Goal: Task Accomplishment & Management: Manage account settings

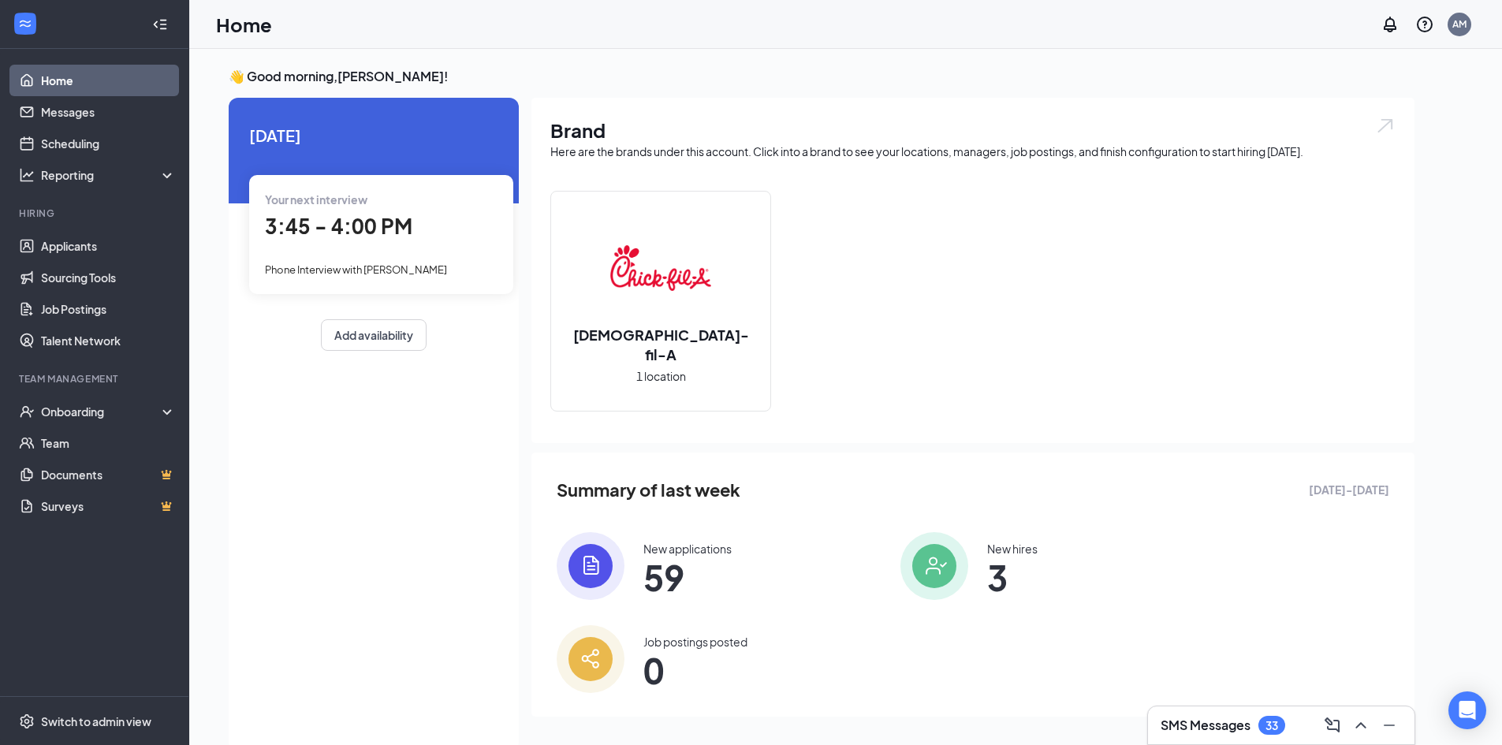
click at [725, 602] on div "Summary of last week Sep 7 - Sep 13 New applications 59 New hires 3 Job posting…" at bounding box center [972, 584] width 883 height 264
click at [720, 581] on span "59" at bounding box center [687, 577] width 88 height 28
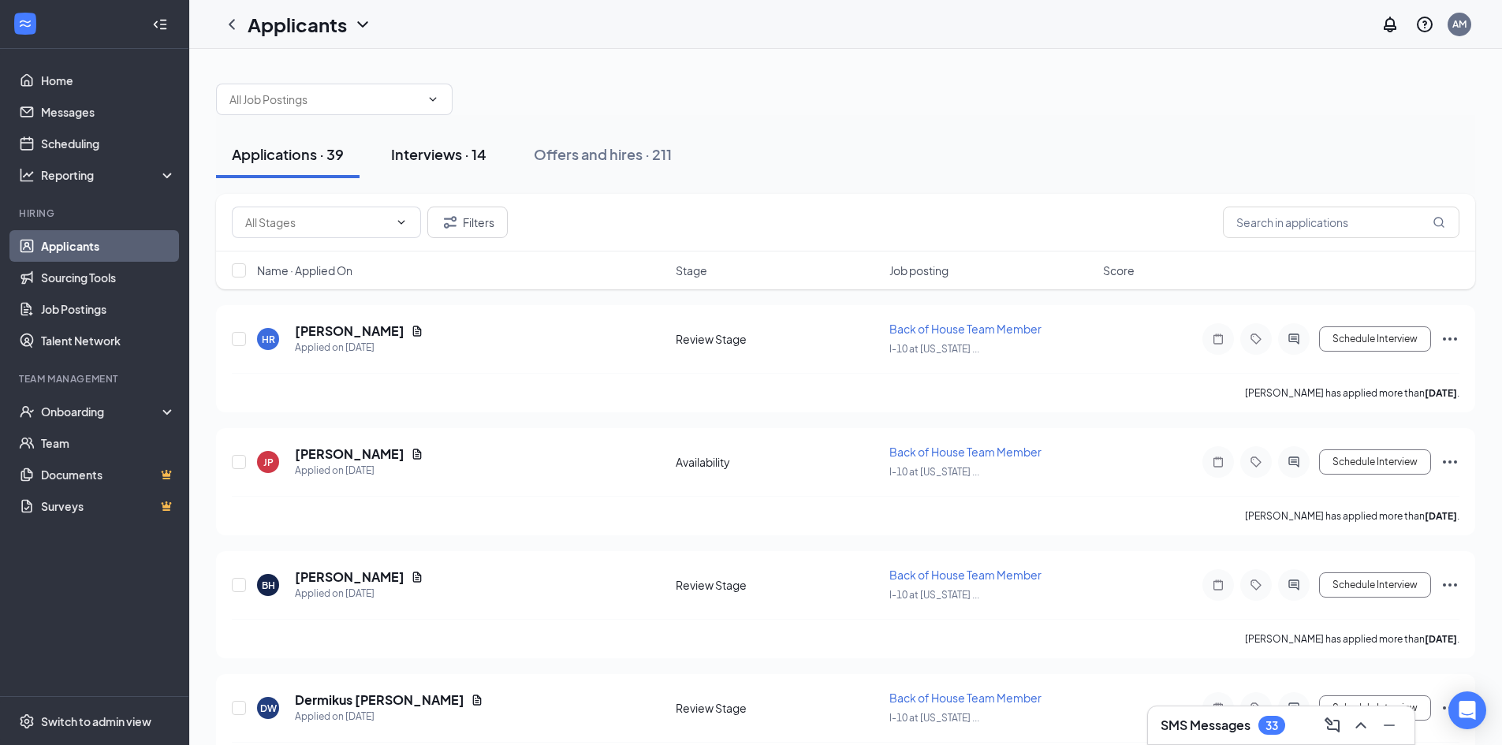
click at [463, 137] on button "Interviews · 14" at bounding box center [438, 154] width 127 height 47
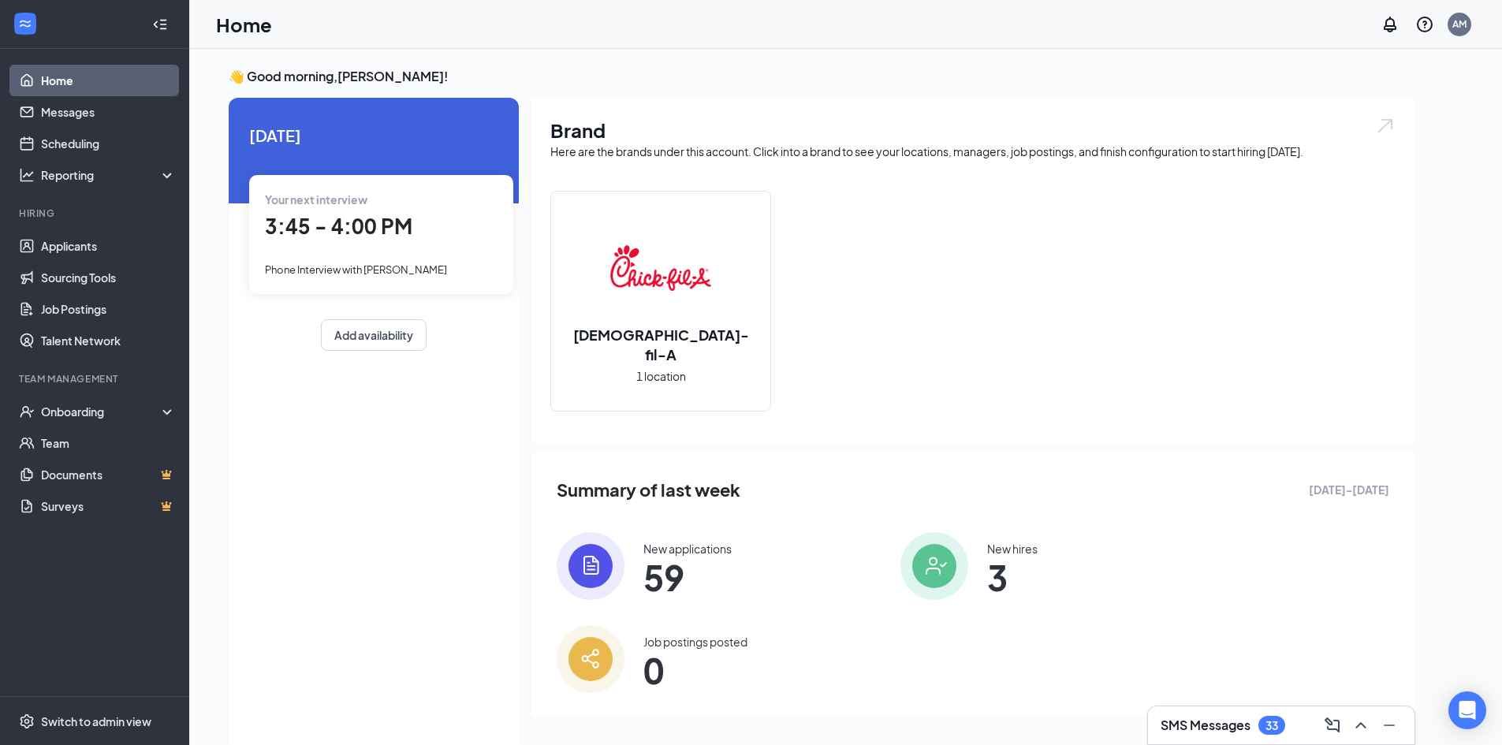
click at [1207, 728] on h3 "SMS Messages" at bounding box center [1205, 725] width 90 height 17
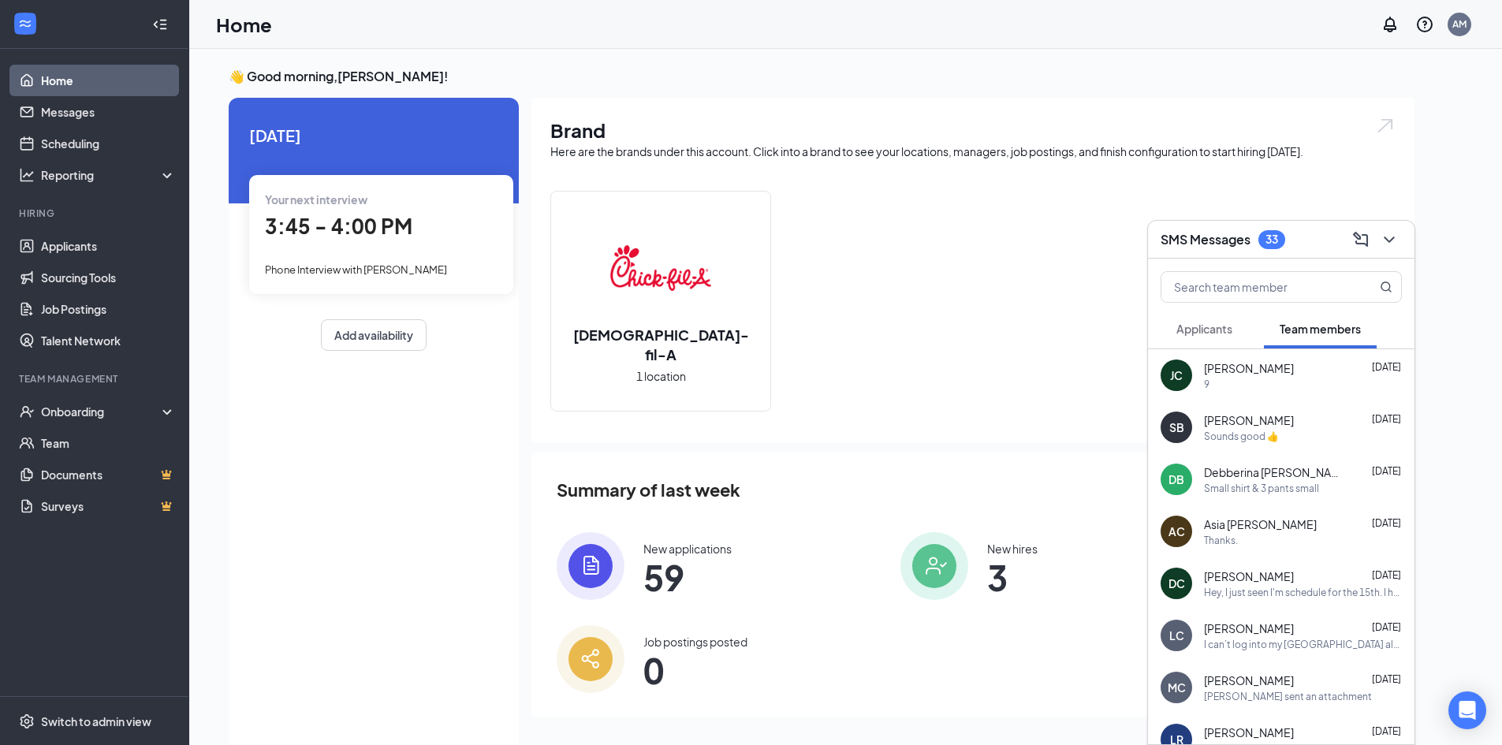
click at [1245, 375] on span "[PERSON_NAME]" at bounding box center [1249, 368] width 90 height 16
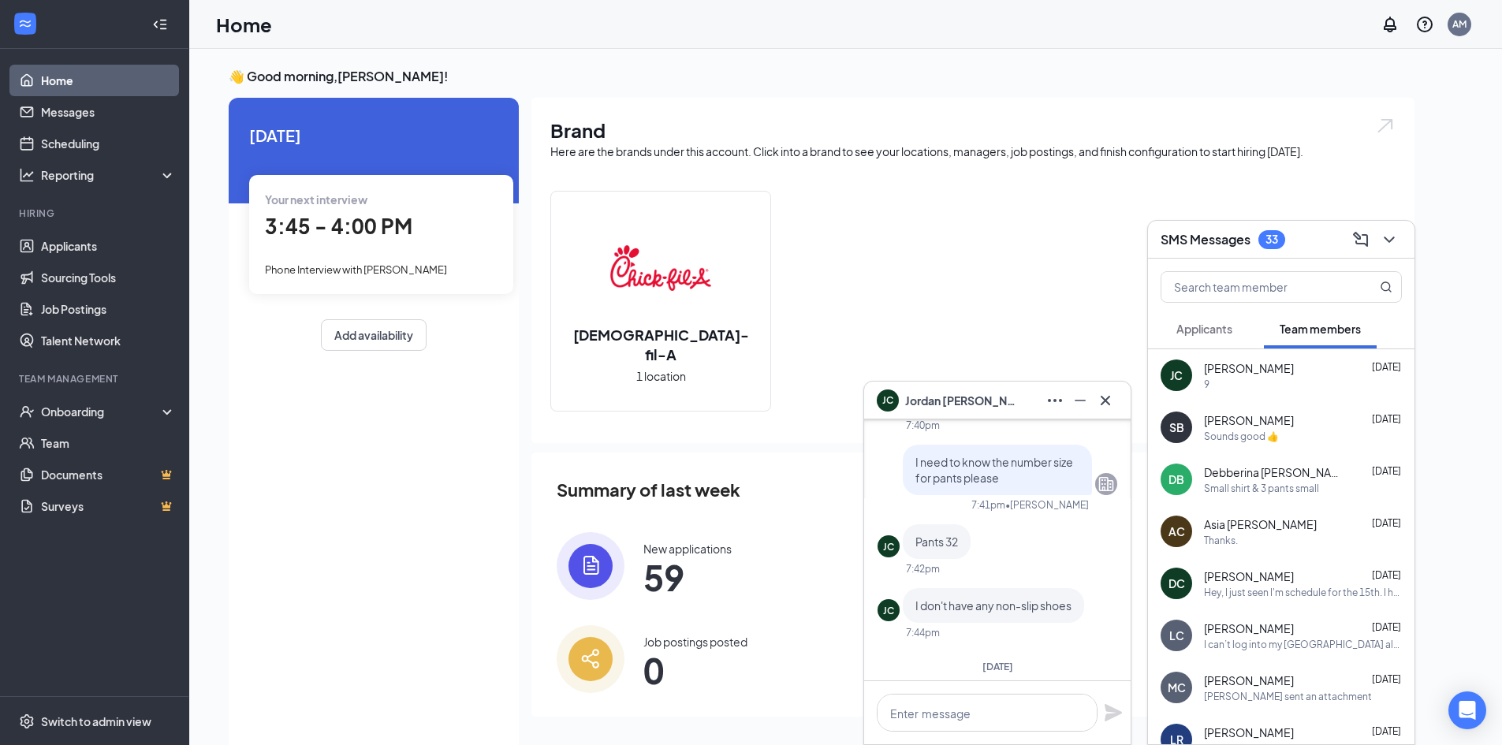
scroll to position [-394, 0]
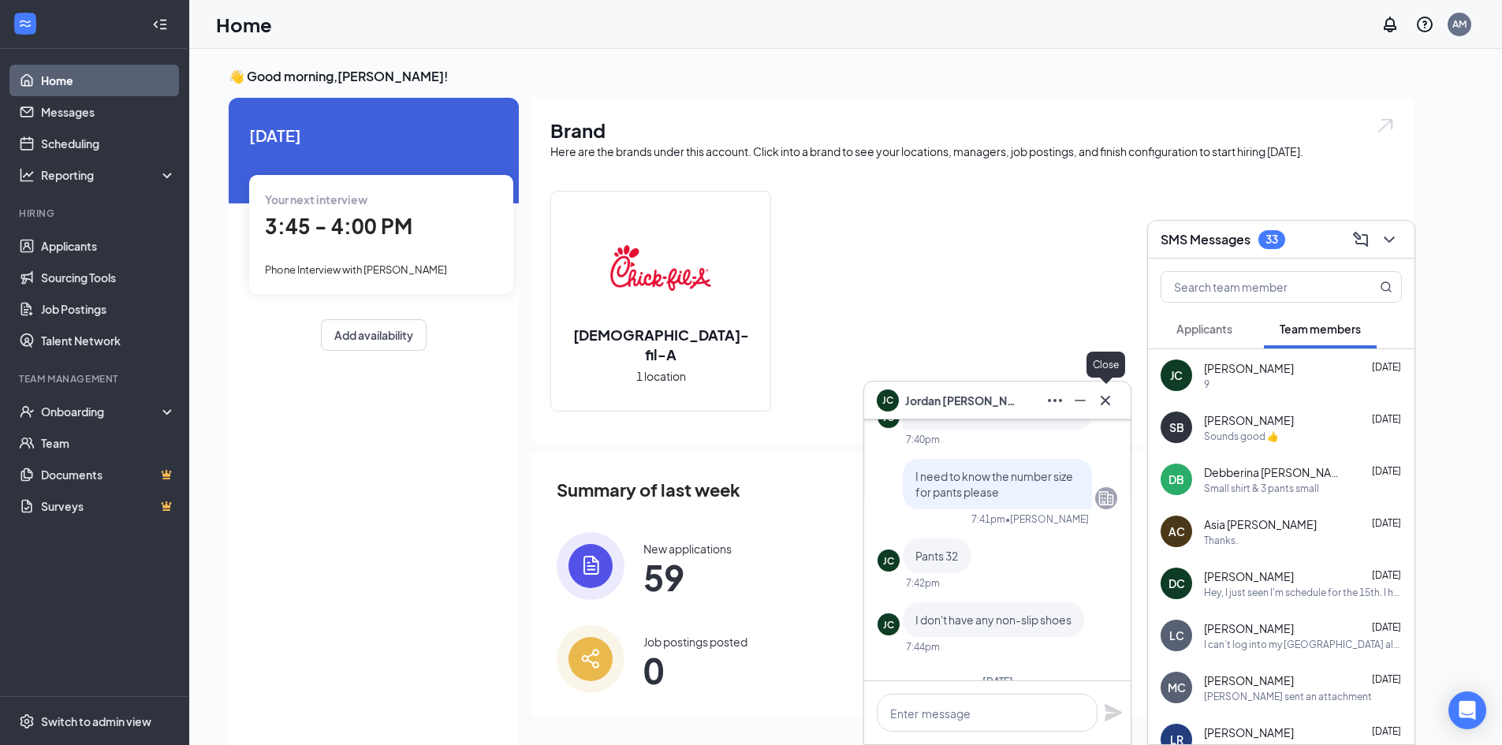
click at [1108, 404] on icon "Cross" at bounding box center [1105, 400] width 19 height 19
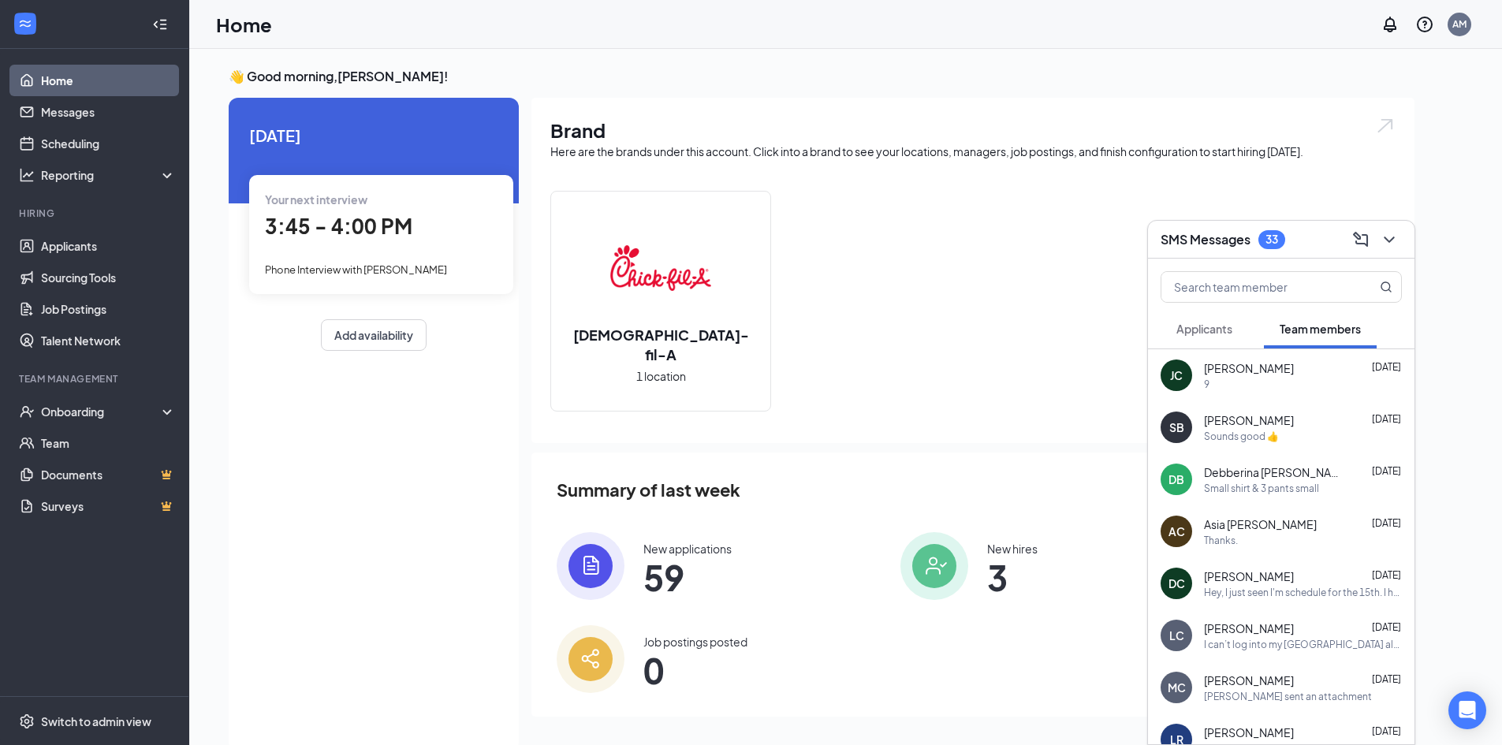
click at [1176, 373] on div "JC" at bounding box center [1176, 375] width 13 height 16
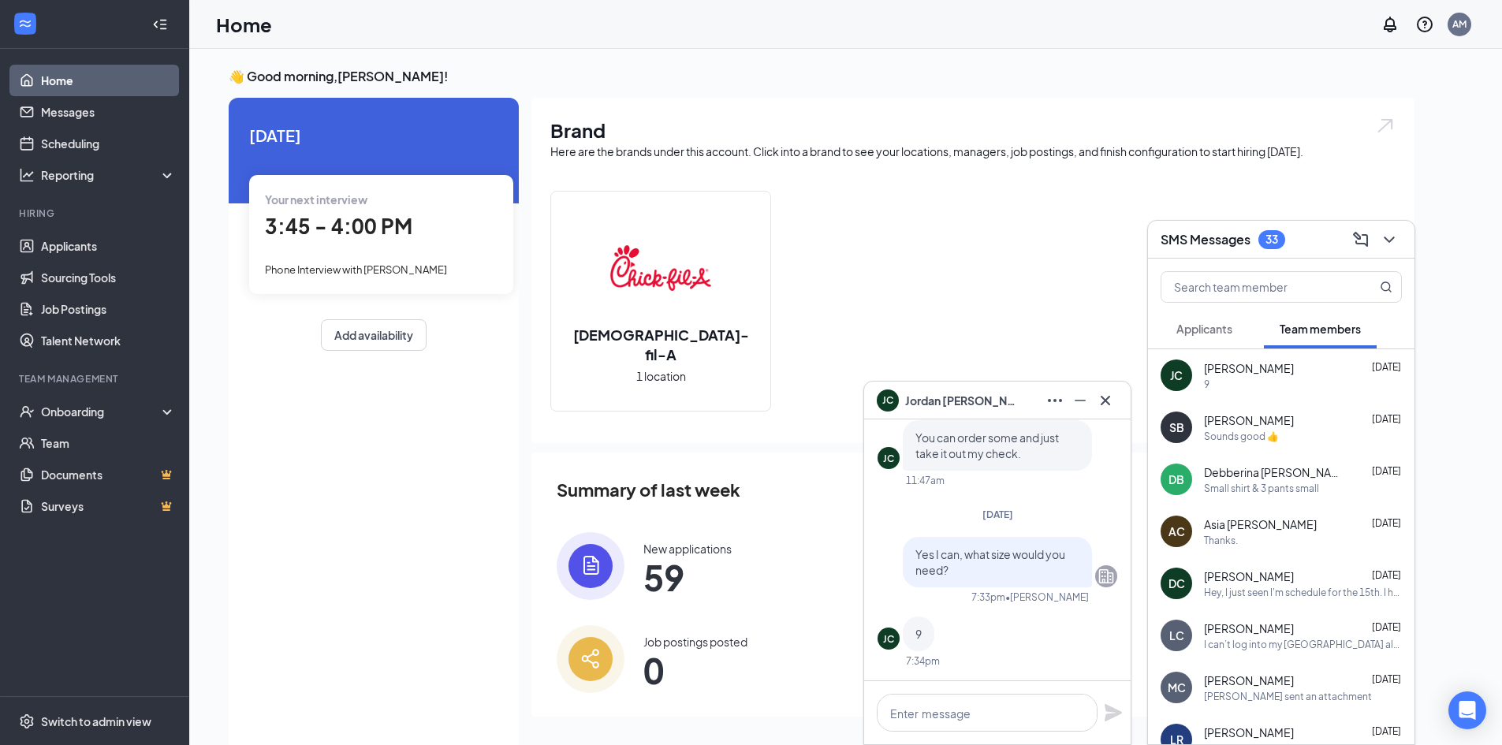
click at [935, 404] on span "[PERSON_NAME]" at bounding box center [960, 400] width 110 height 17
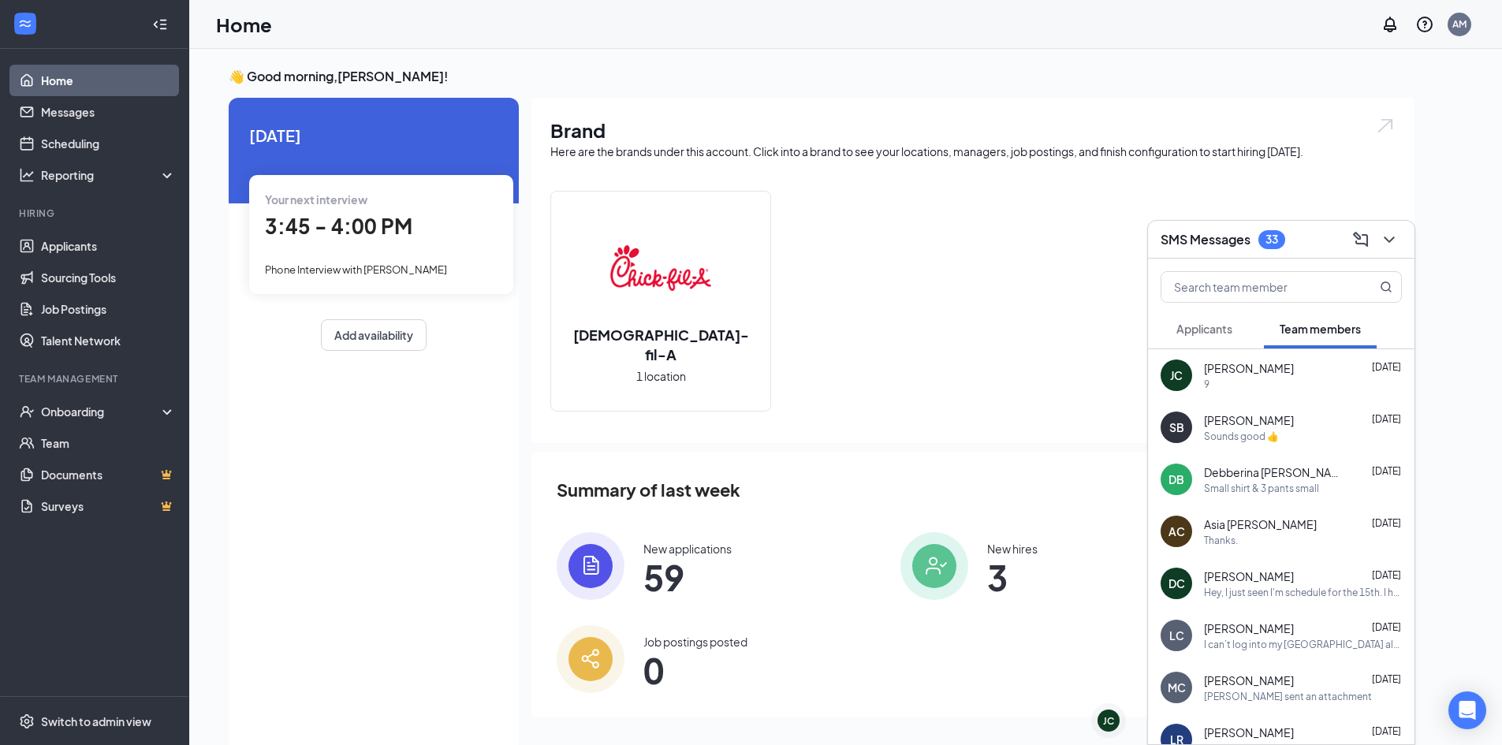
drag, startPoint x: 1170, startPoint y: 372, endPoint x: 1073, endPoint y: 400, distance: 101.0
click at [1170, 373] on div "JC" at bounding box center [1176, 375] width 13 height 16
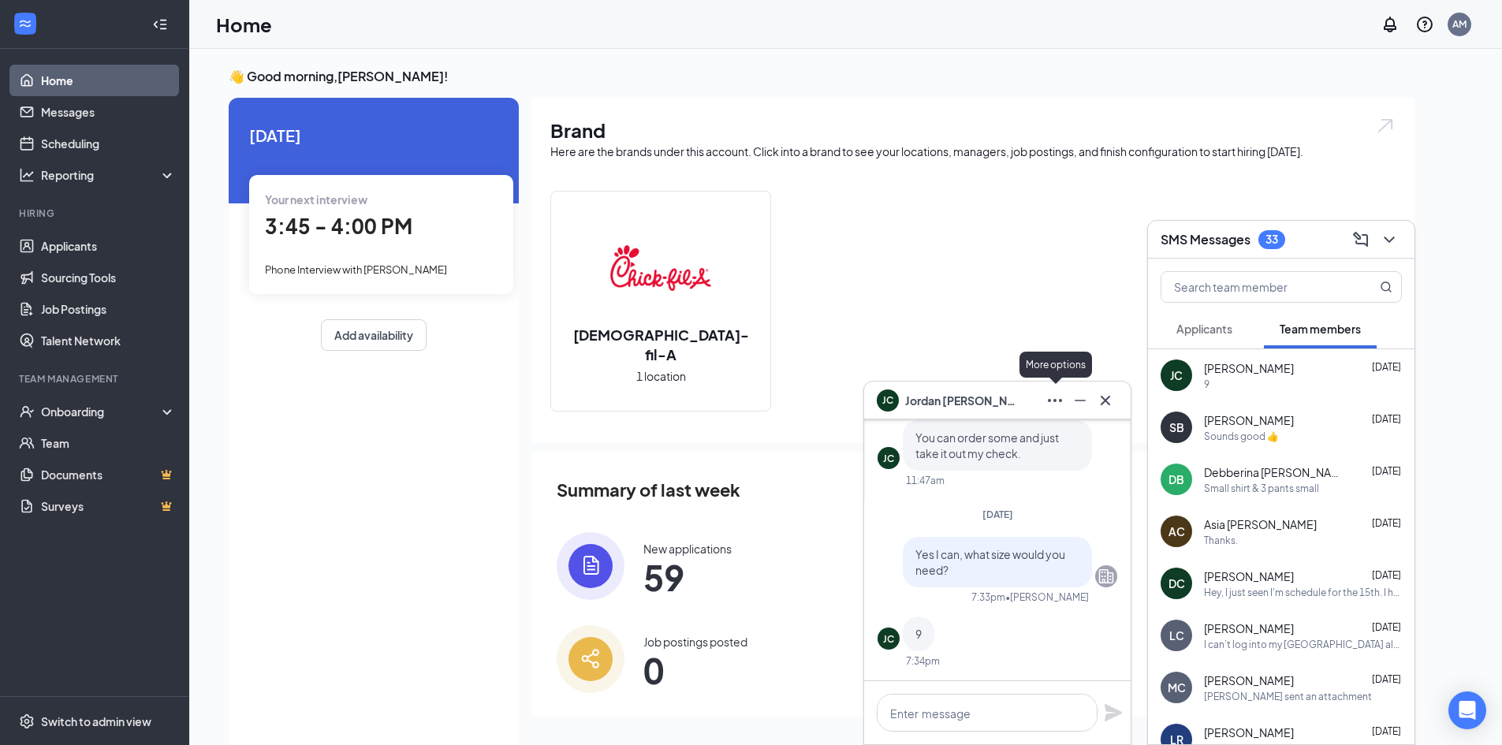
click at [1059, 399] on icon "Ellipses" at bounding box center [1054, 400] width 19 height 19
click at [1083, 443] on link "View employee profile" at bounding box center [1160, 442] width 211 height 16
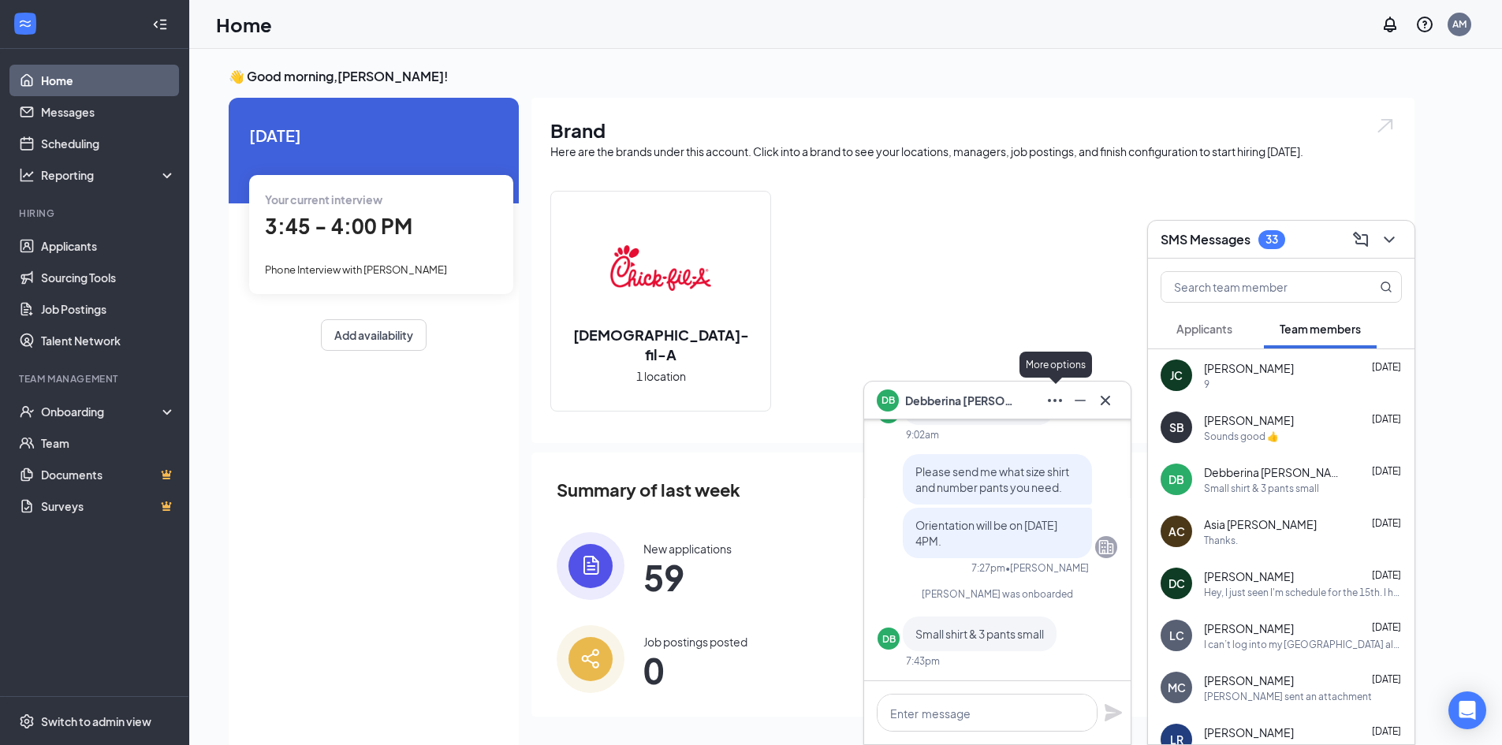
click at [1054, 400] on icon "Ellipses" at bounding box center [1055, 400] width 14 height 3
click at [1077, 437] on link "View employee profile" at bounding box center [1160, 442] width 211 height 16
